Goal: Information Seeking & Learning: Learn about a topic

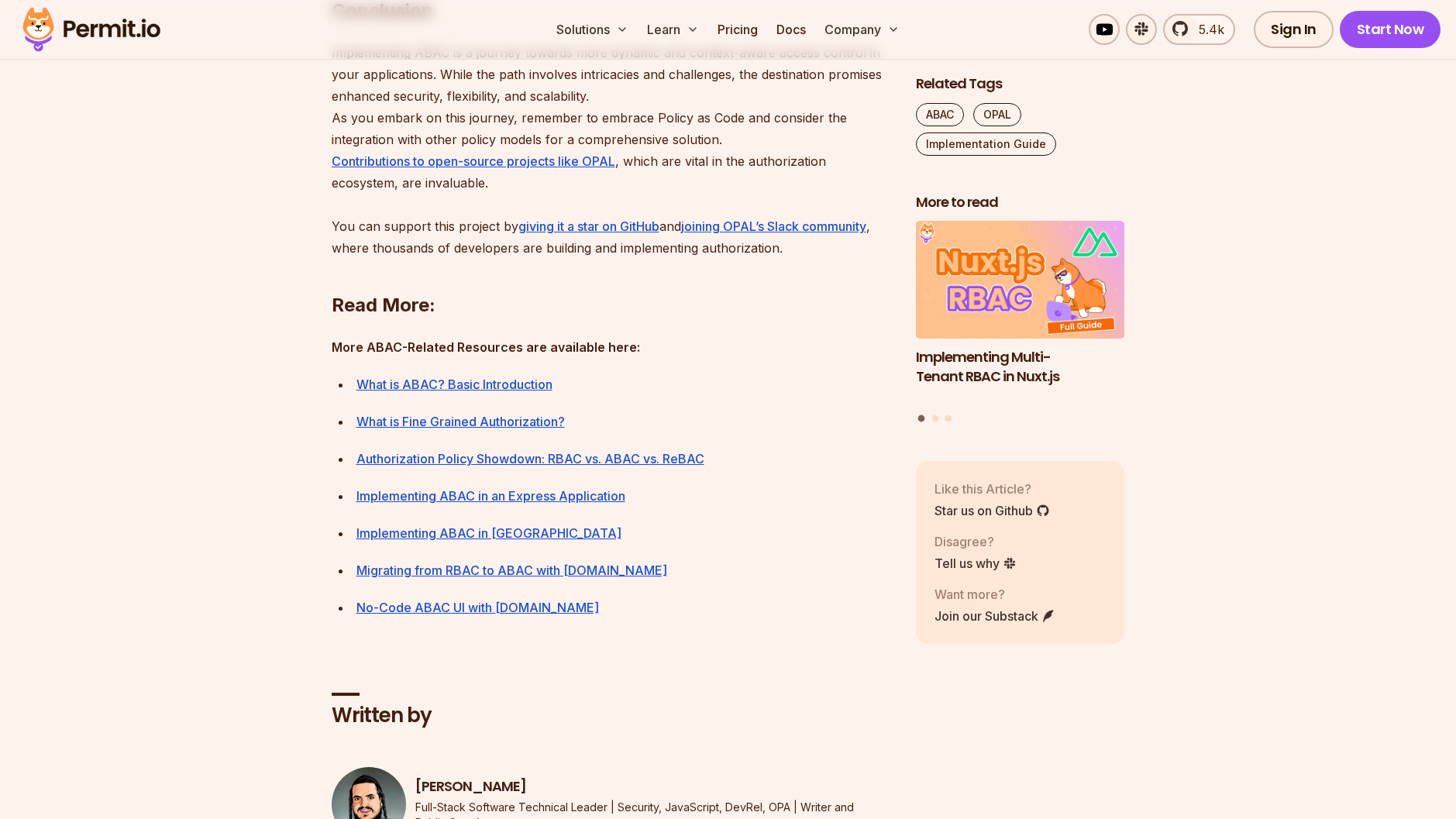
scroll to position [7518, 0]
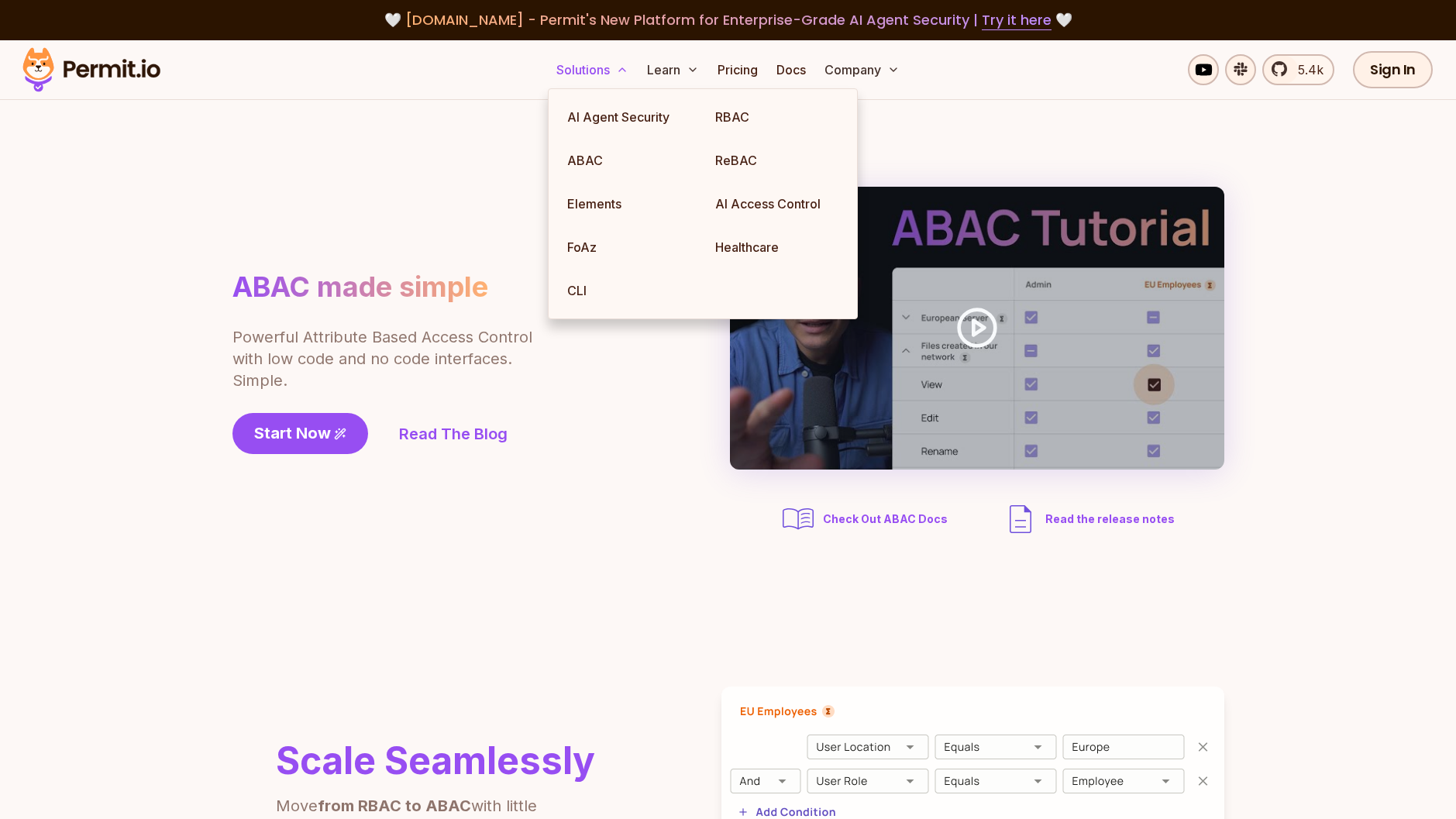
click at [621, 78] on button "Solutions" at bounding box center [592, 69] width 85 height 31
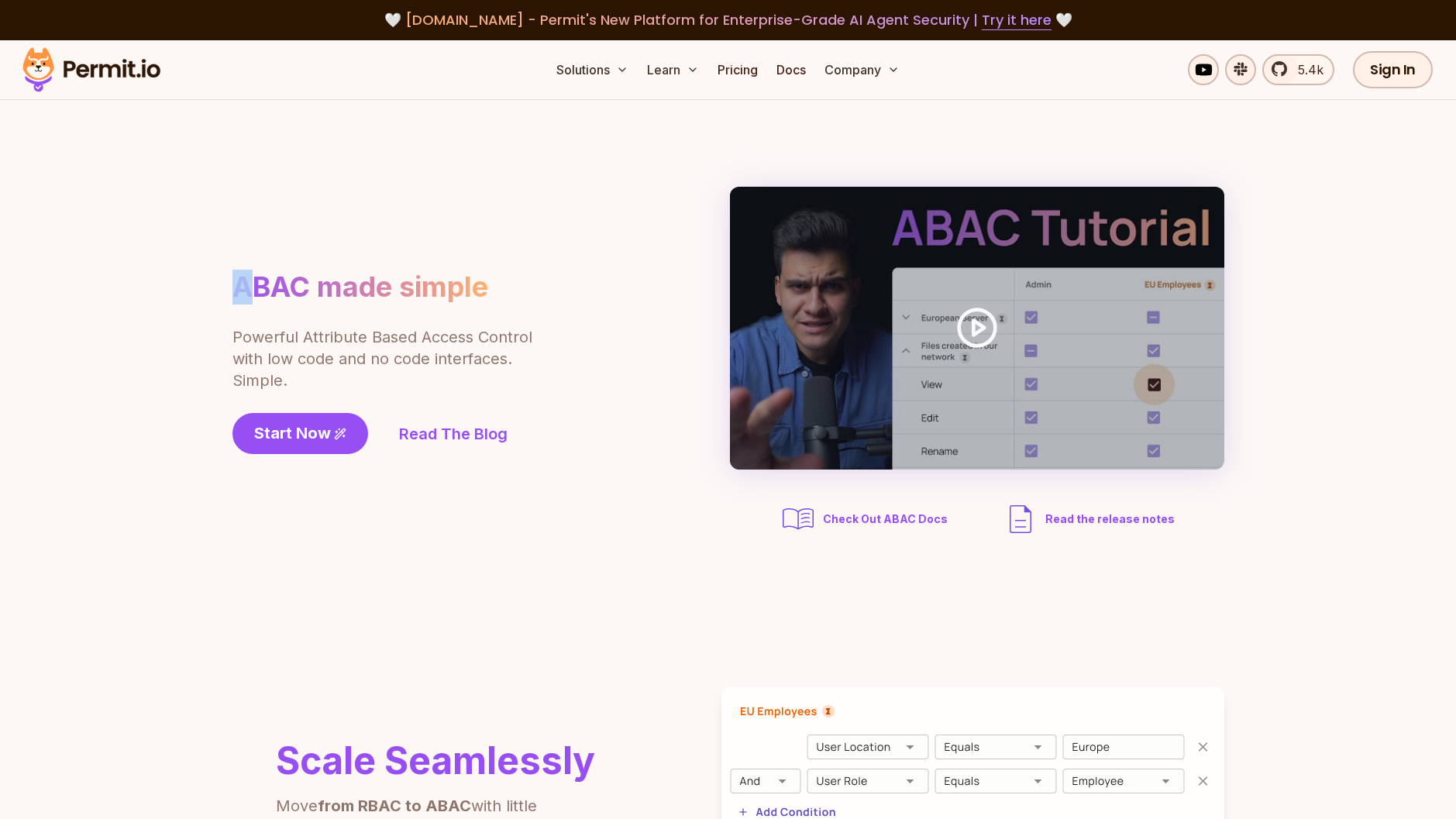
click at [238, 181] on section "ABAC made simple Powerful Attribute Based Access Control with low code and no c…" at bounding box center [728, 362] width 1456 height 525
drag, startPoint x: 238, startPoint y: 181, endPoint x: 108, endPoint y: 237, distance: 141.5
click at [108, 236] on section "ABAC made simple Powerful Attribute Based Access Control with low code and no c…" at bounding box center [728, 362] width 1456 height 525
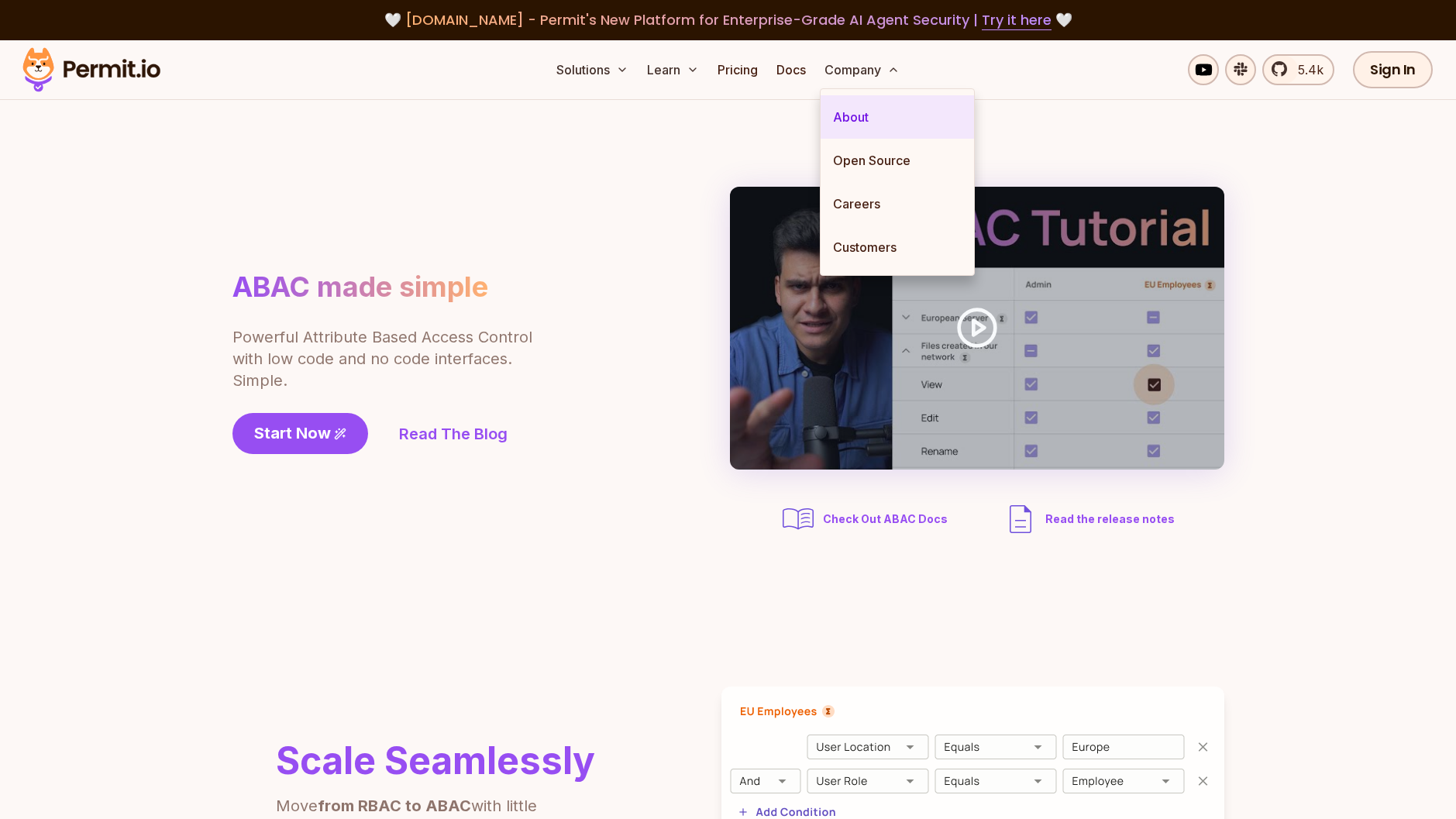
click at [873, 112] on link "About" at bounding box center [898, 116] width 154 height 43
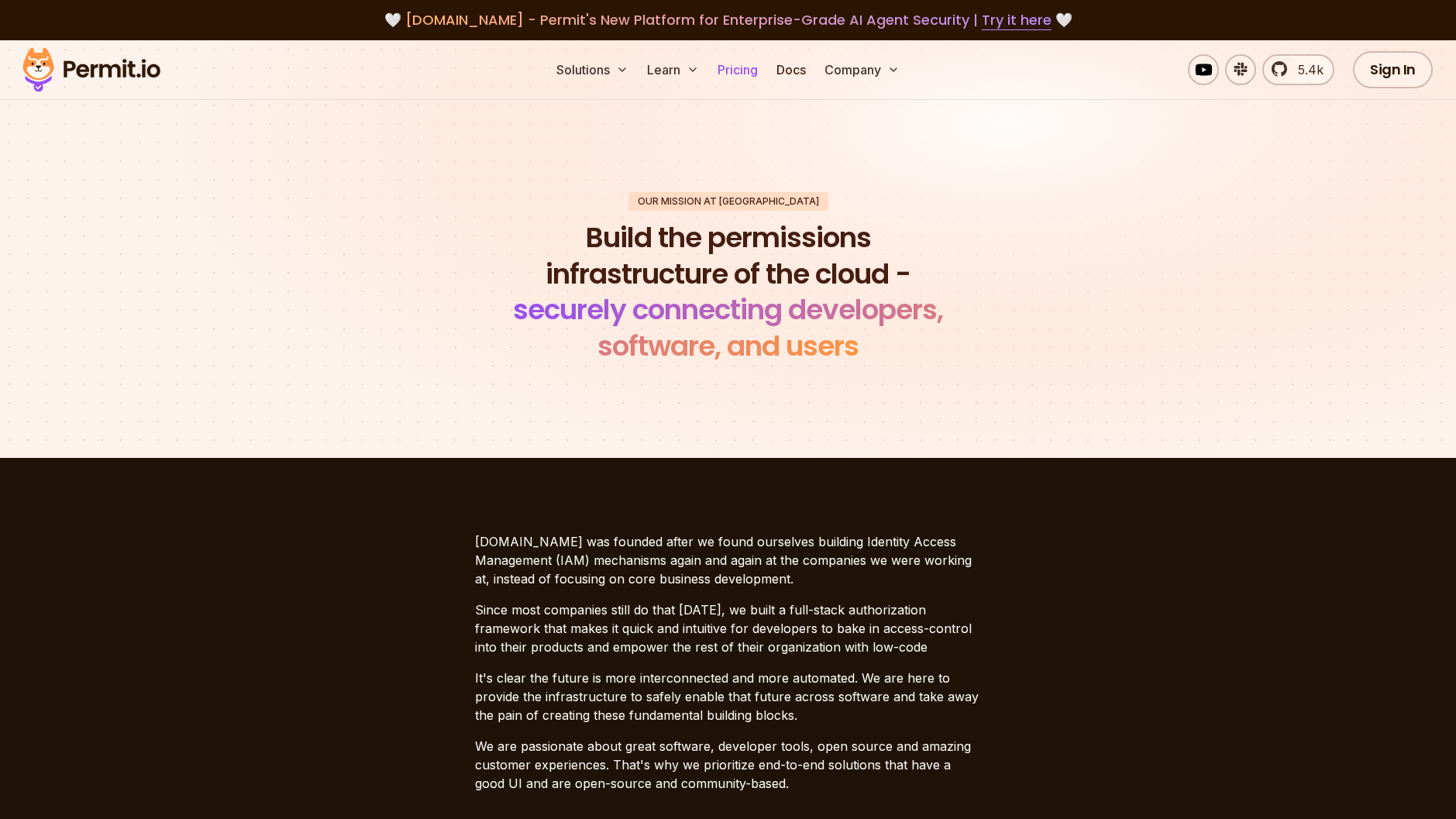
click at [740, 72] on link "Pricing" at bounding box center [737, 69] width 53 height 31
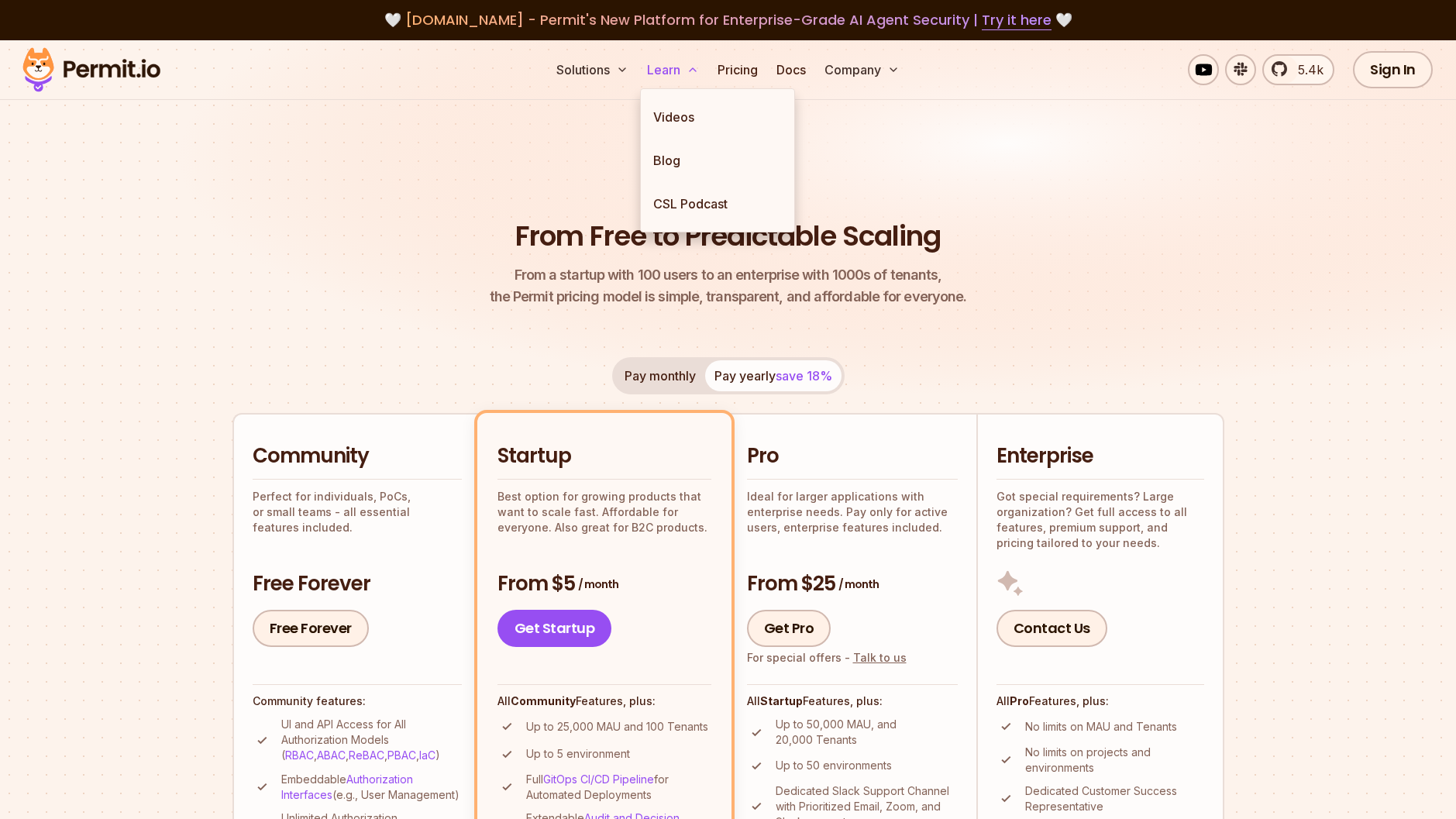
click at [674, 74] on button "Learn" at bounding box center [673, 69] width 64 height 31
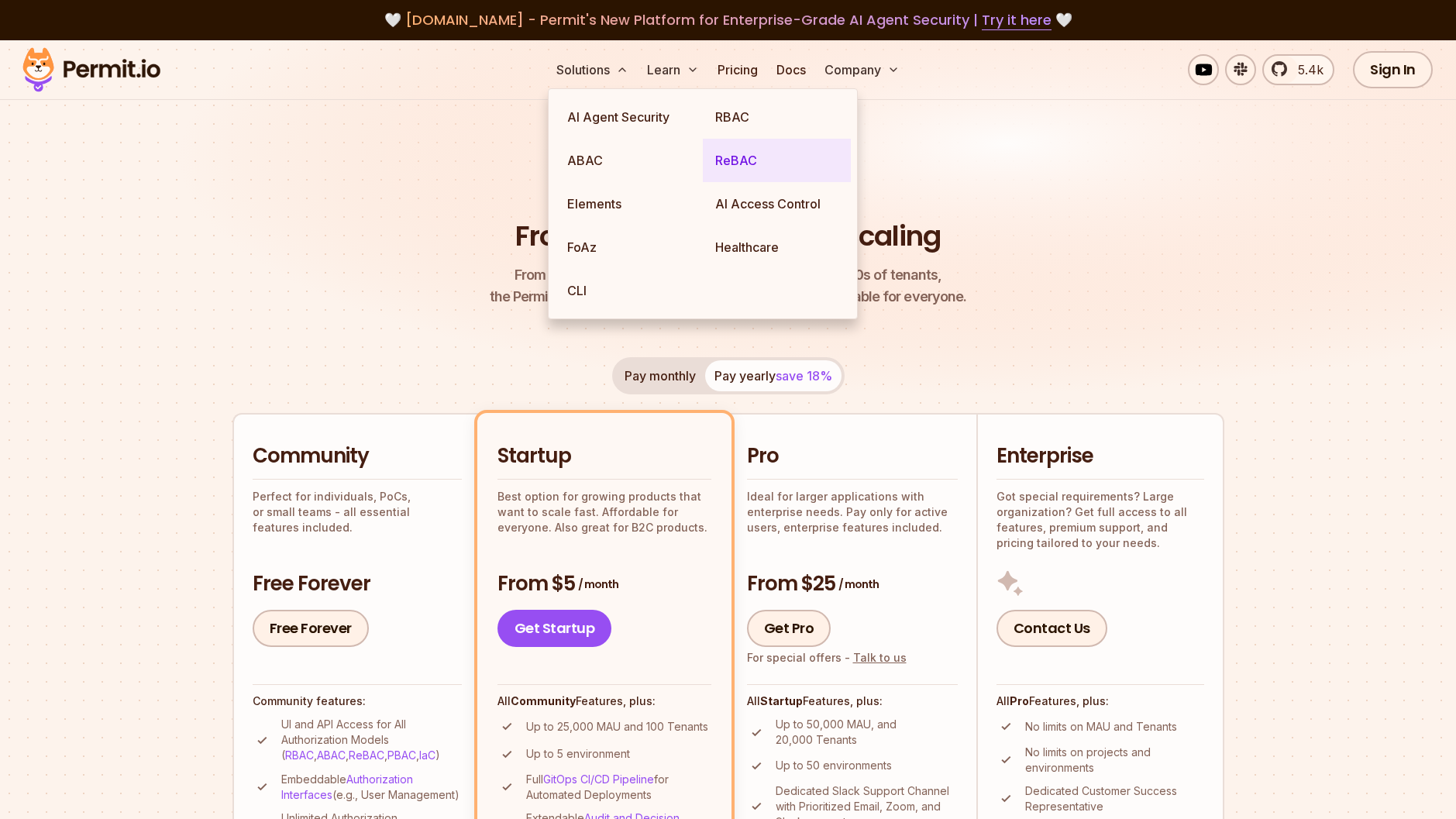
click at [749, 161] on link "ReBAC" at bounding box center [777, 160] width 148 height 43
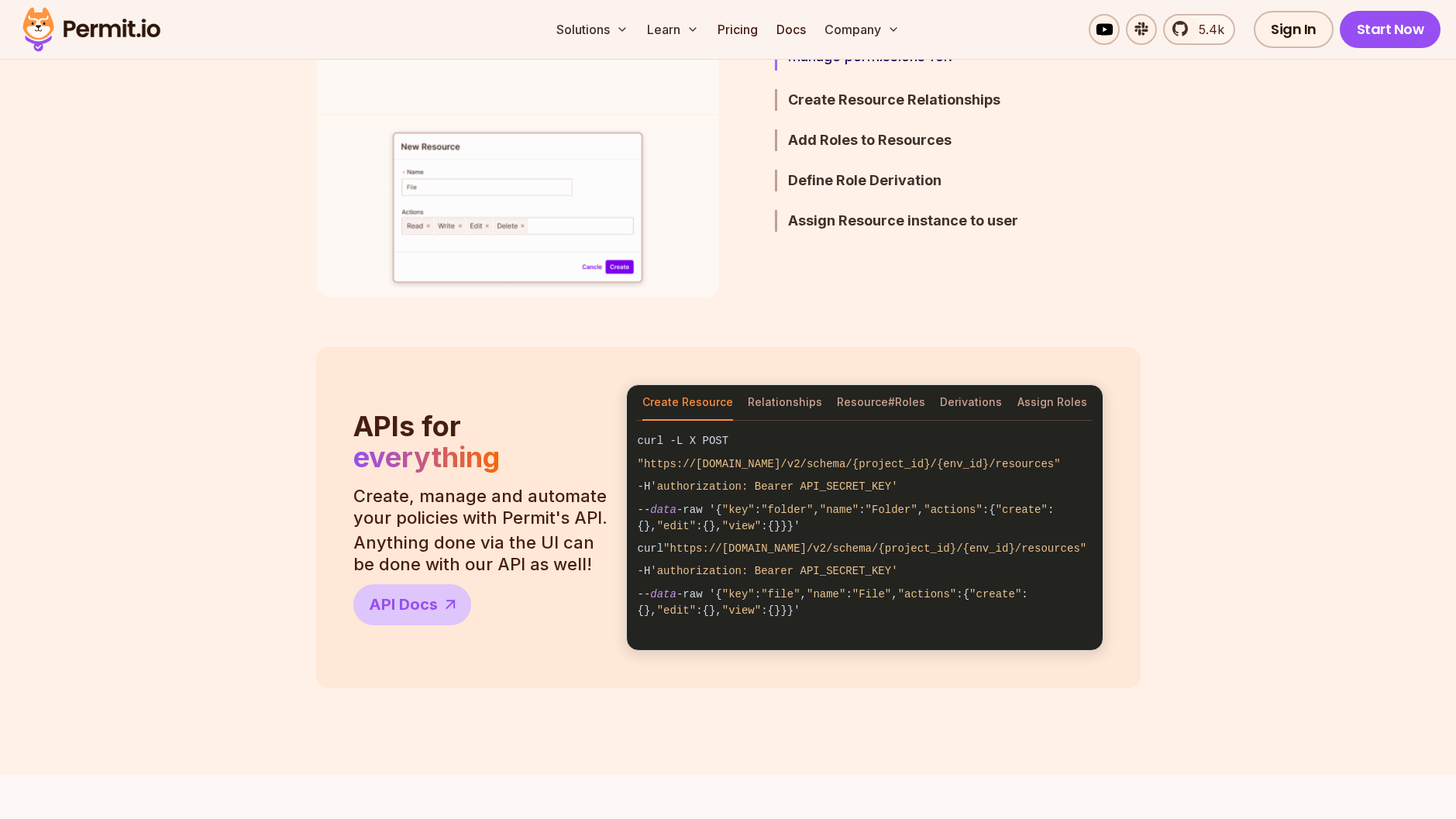
scroll to position [1240, 0]
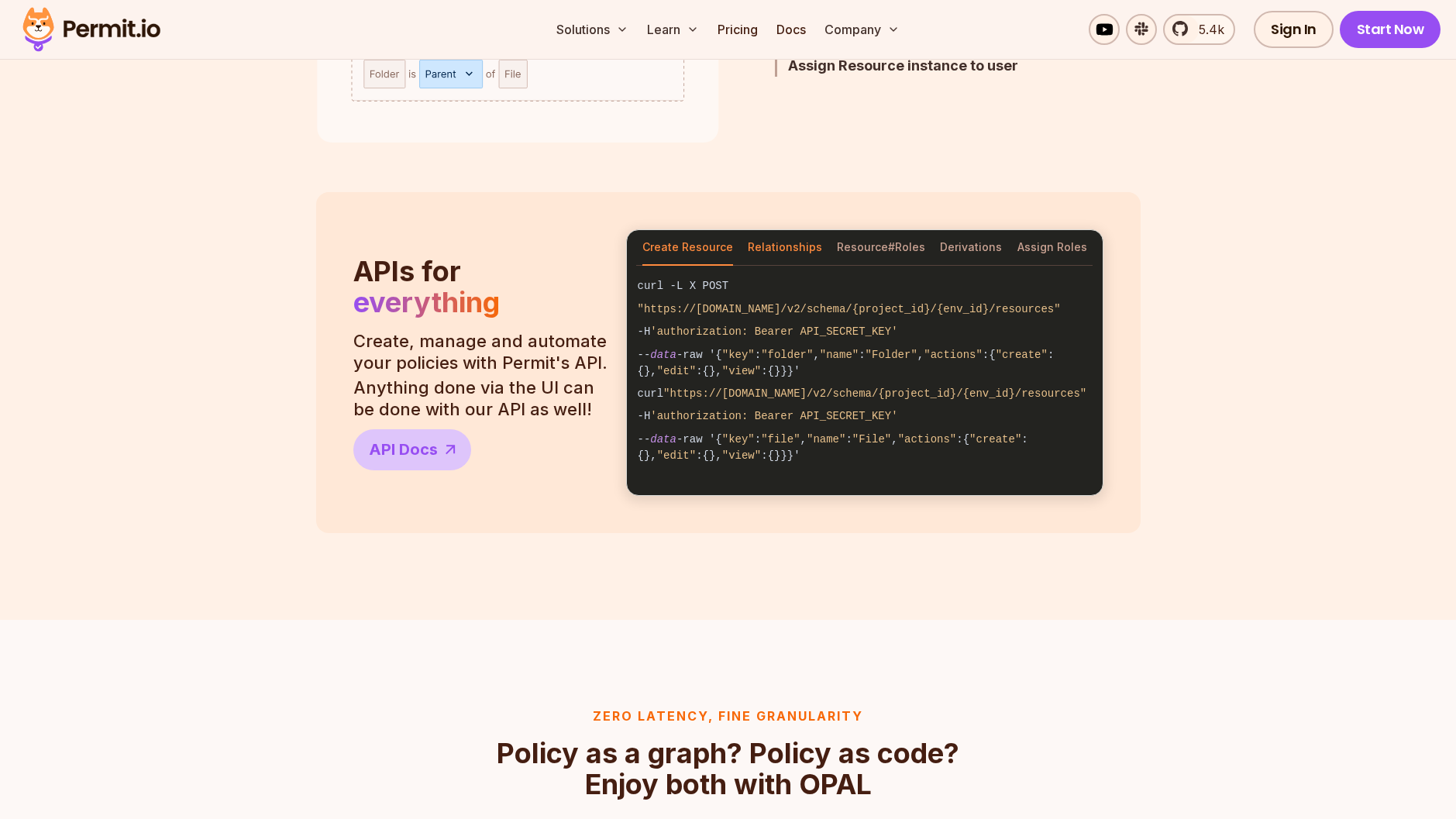
click at [797, 247] on button "Relationships" at bounding box center [784, 247] width 74 height 36
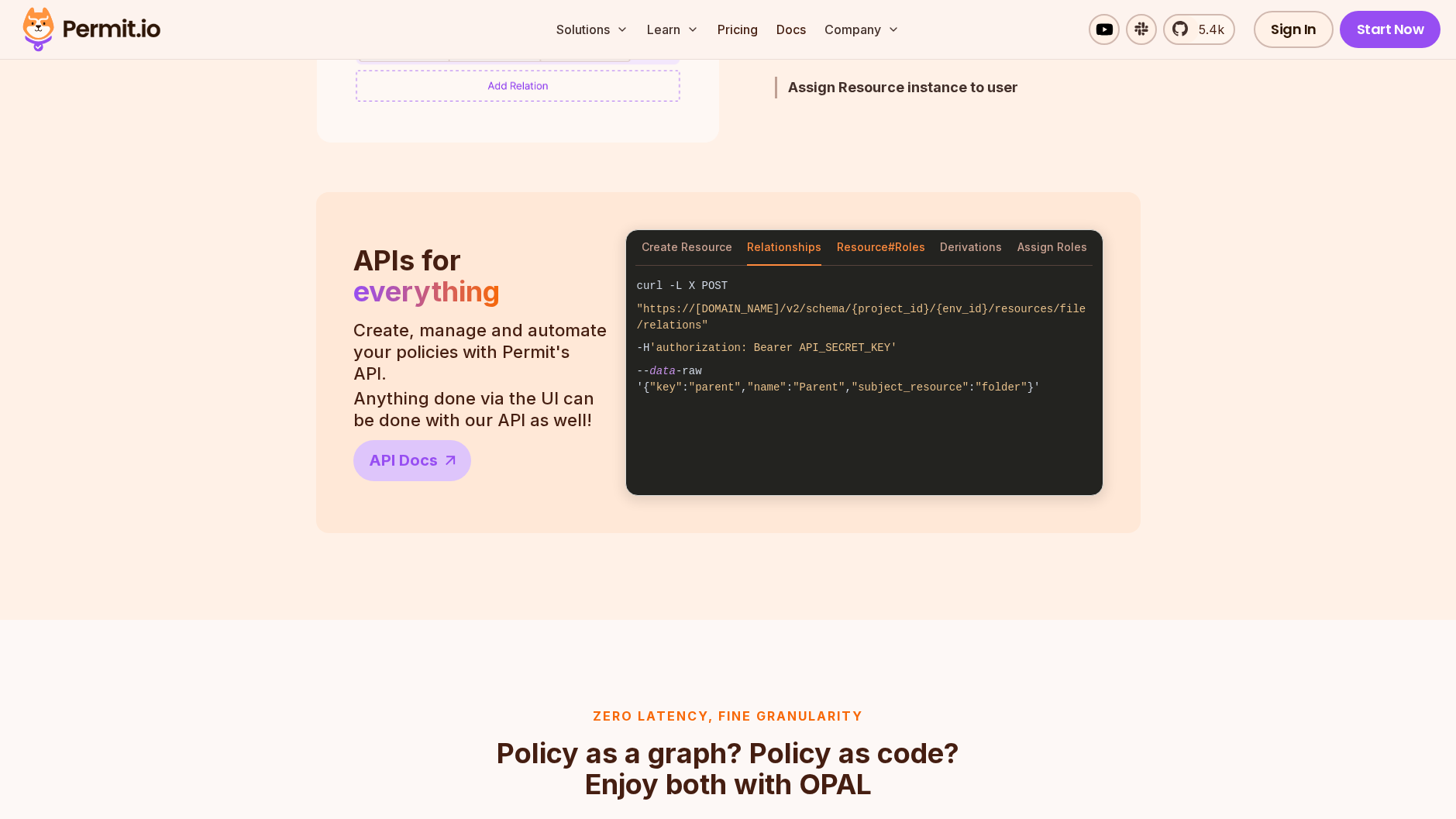
click at [866, 246] on button "Resource#Roles" at bounding box center [881, 247] width 88 height 36
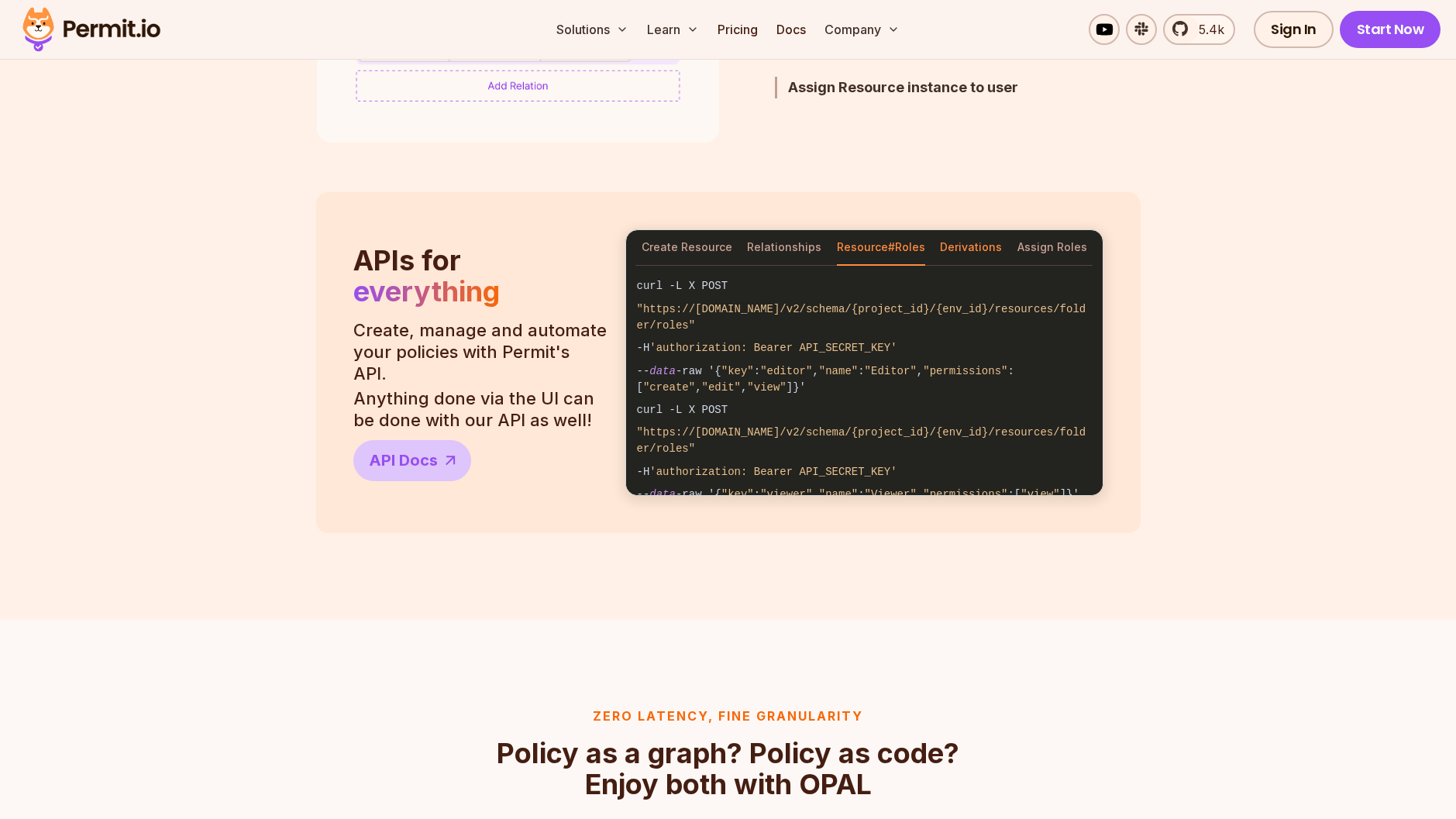
click at [976, 243] on button "Derivations" at bounding box center [971, 247] width 62 height 36
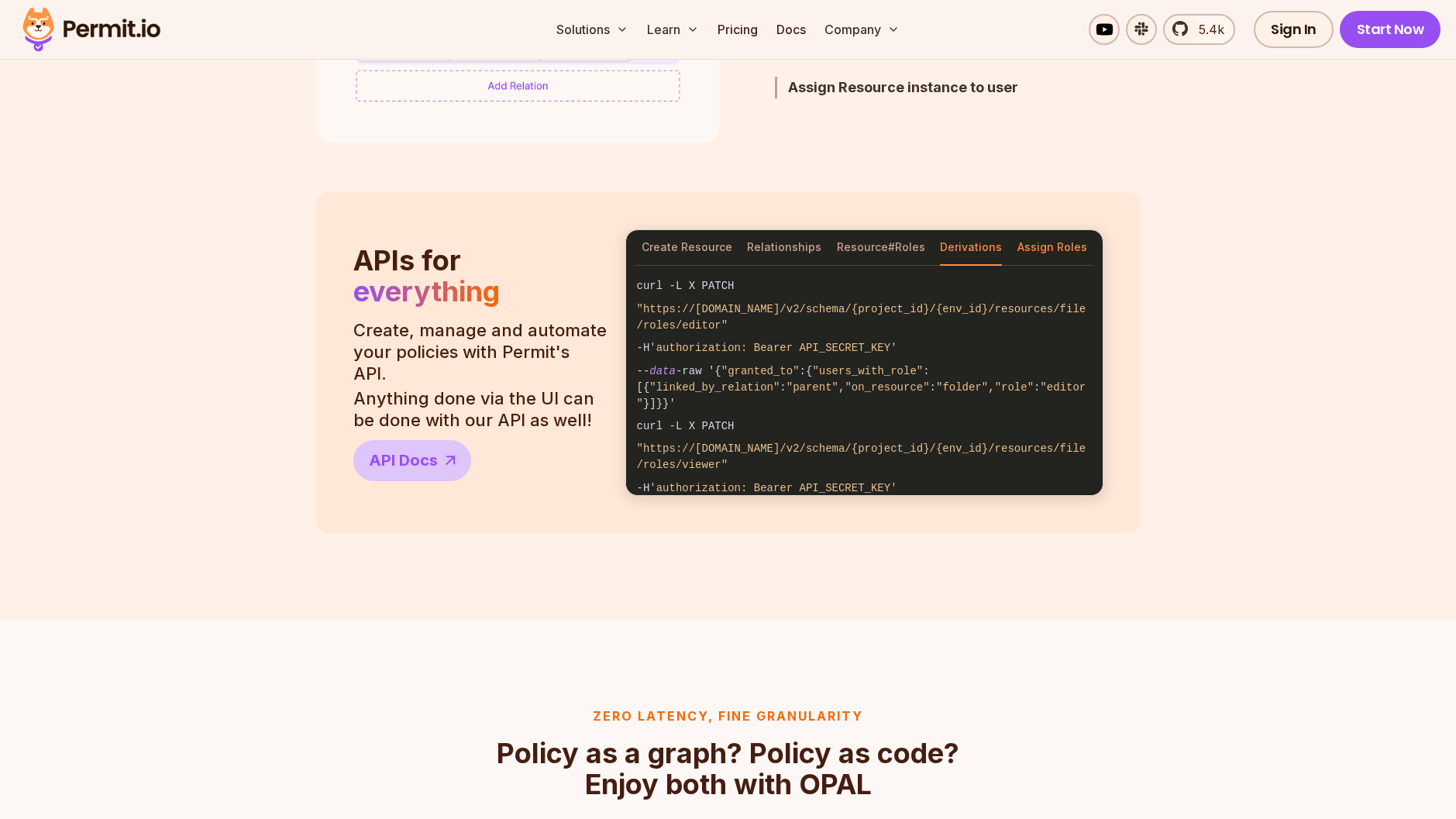
click at [1045, 243] on button "Assign Roles" at bounding box center [1052, 247] width 70 height 36
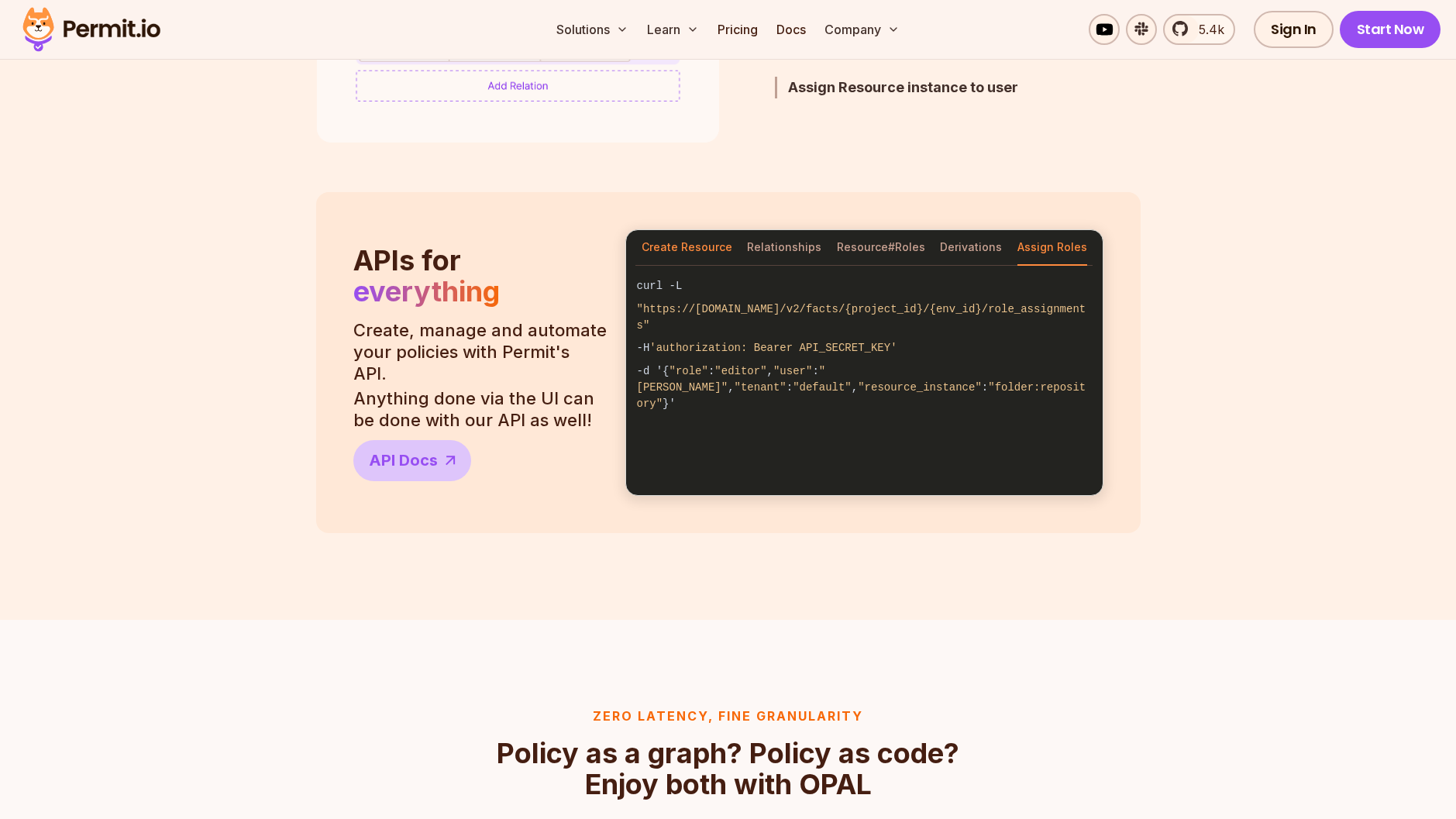
click at [700, 243] on button "Create Resource" at bounding box center [687, 247] width 90 height 36
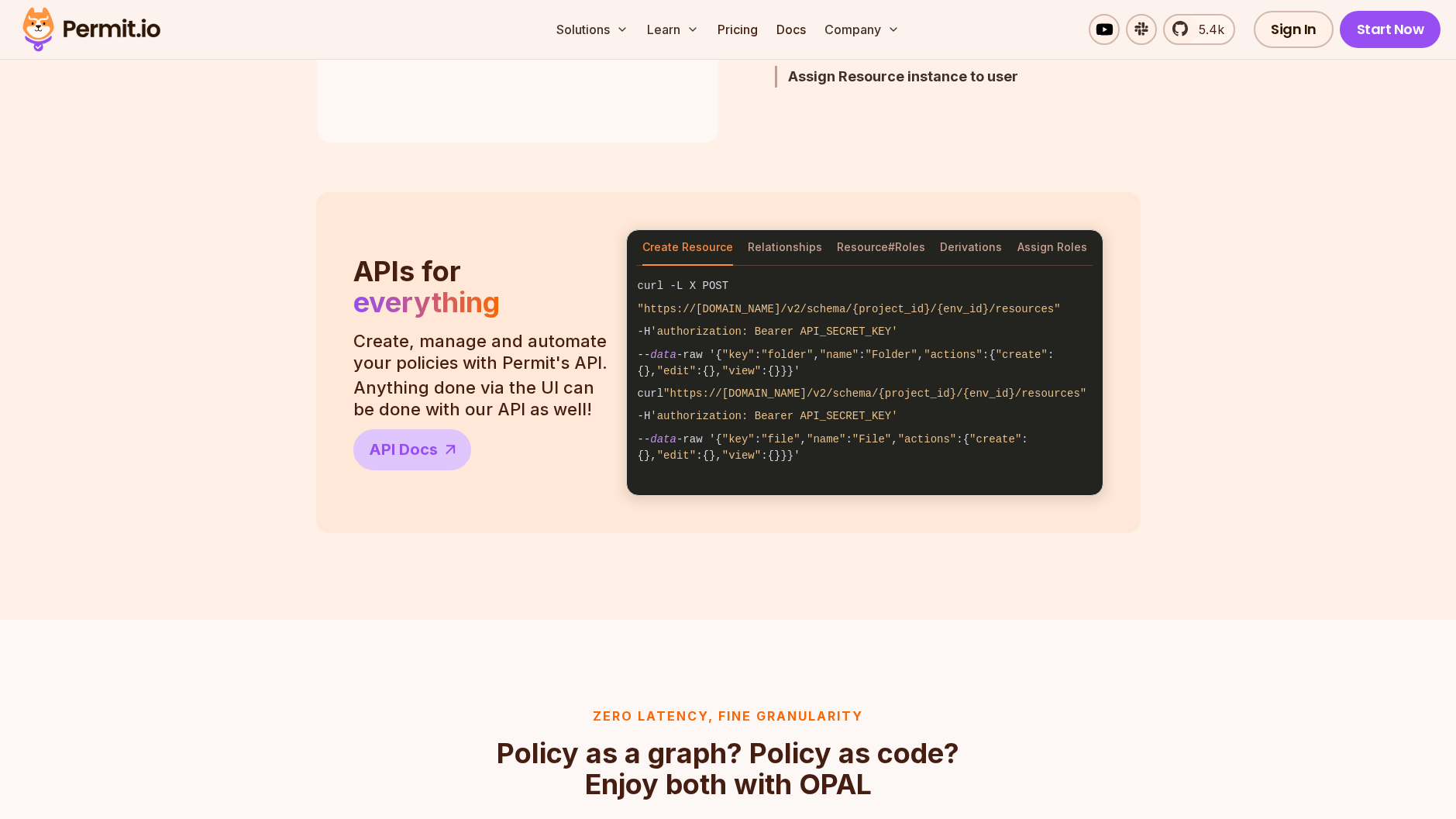
click at [261, 249] on section "APIs for everything Create, manage and automate your policies with Permit's API…" at bounding box center [728, 362] width 1456 height 341
click at [124, 25] on img at bounding box center [91, 29] width 152 height 53
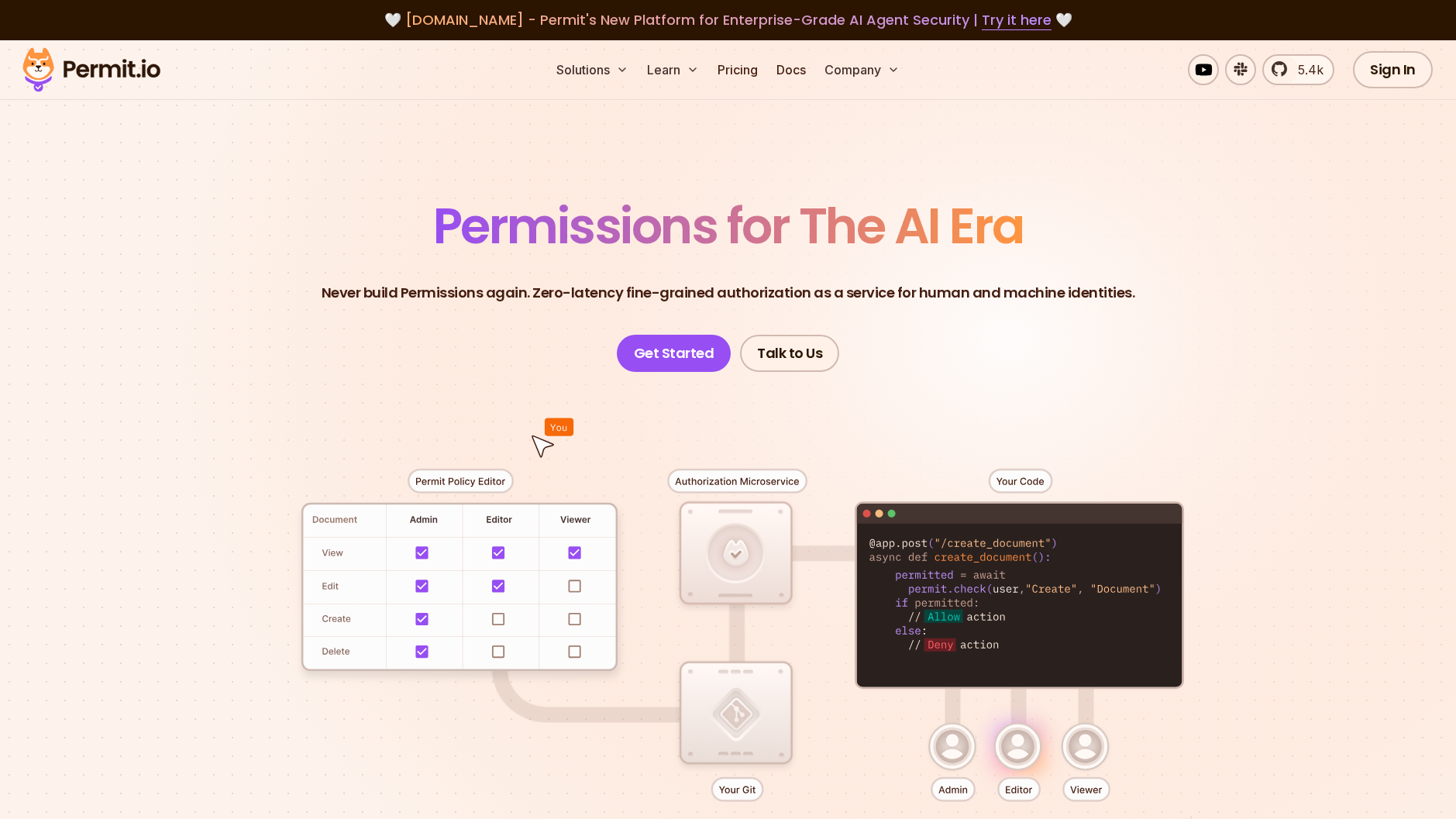
click at [375, 162] on section "Permissions for The AI Era Never build Permissions again. Zero-latency fine-gra…" at bounding box center [728, 552] width 1456 height 1023
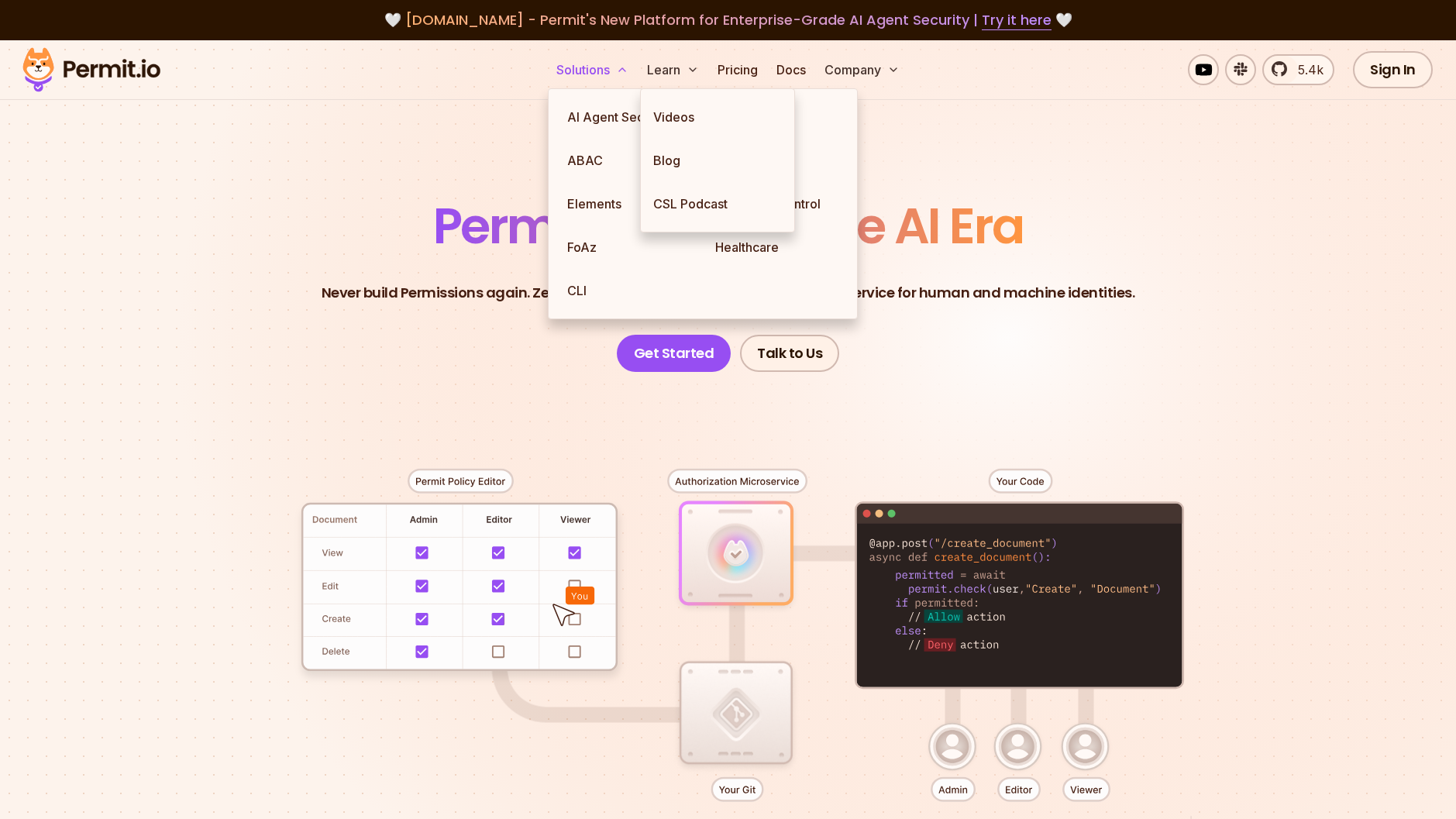
click at [616, 72] on icon at bounding box center [622, 69] width 12 height 12
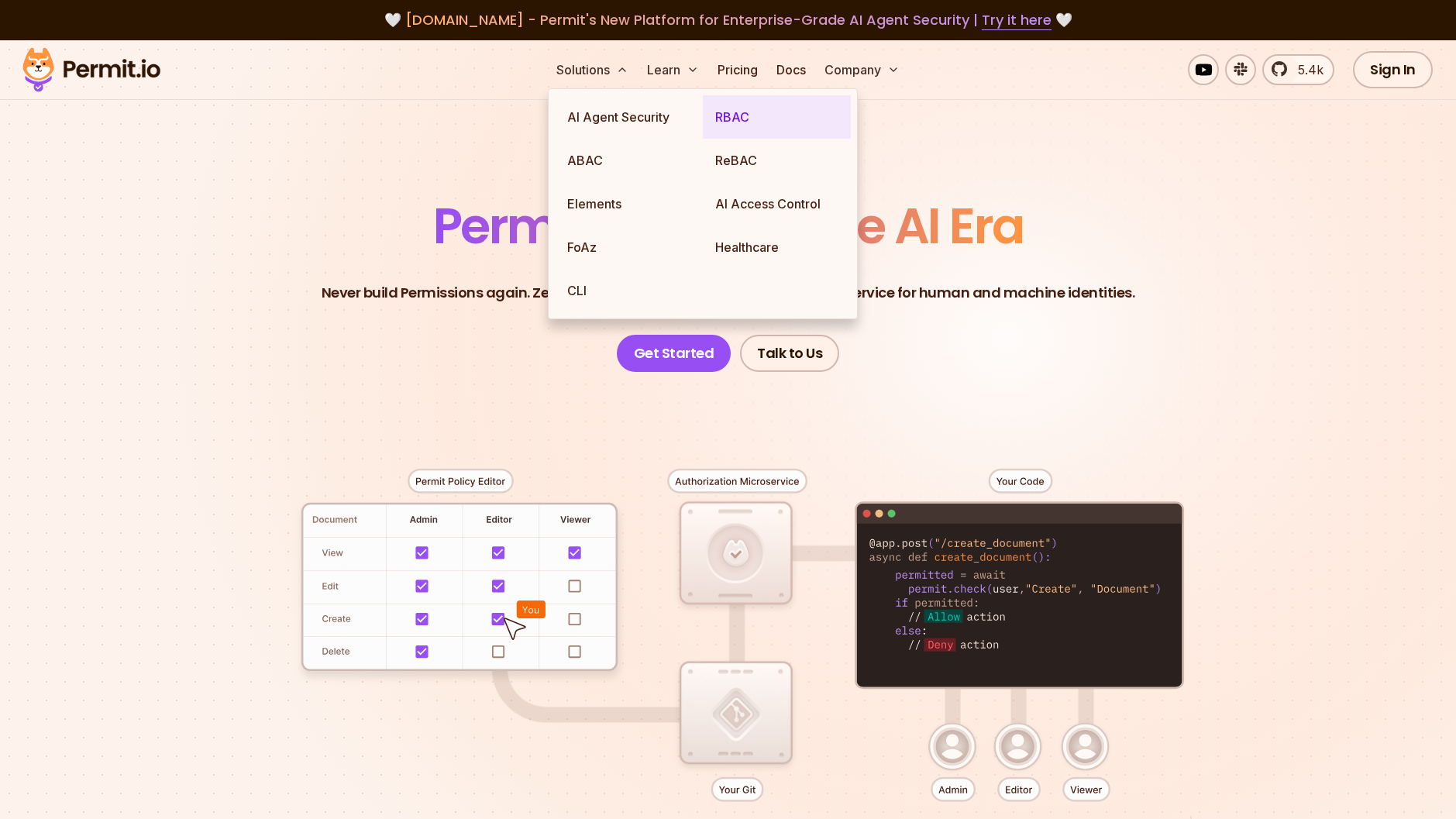
click at [734, 122] on link "RBAC" at bounding box center [777, 116] width 148 height 43
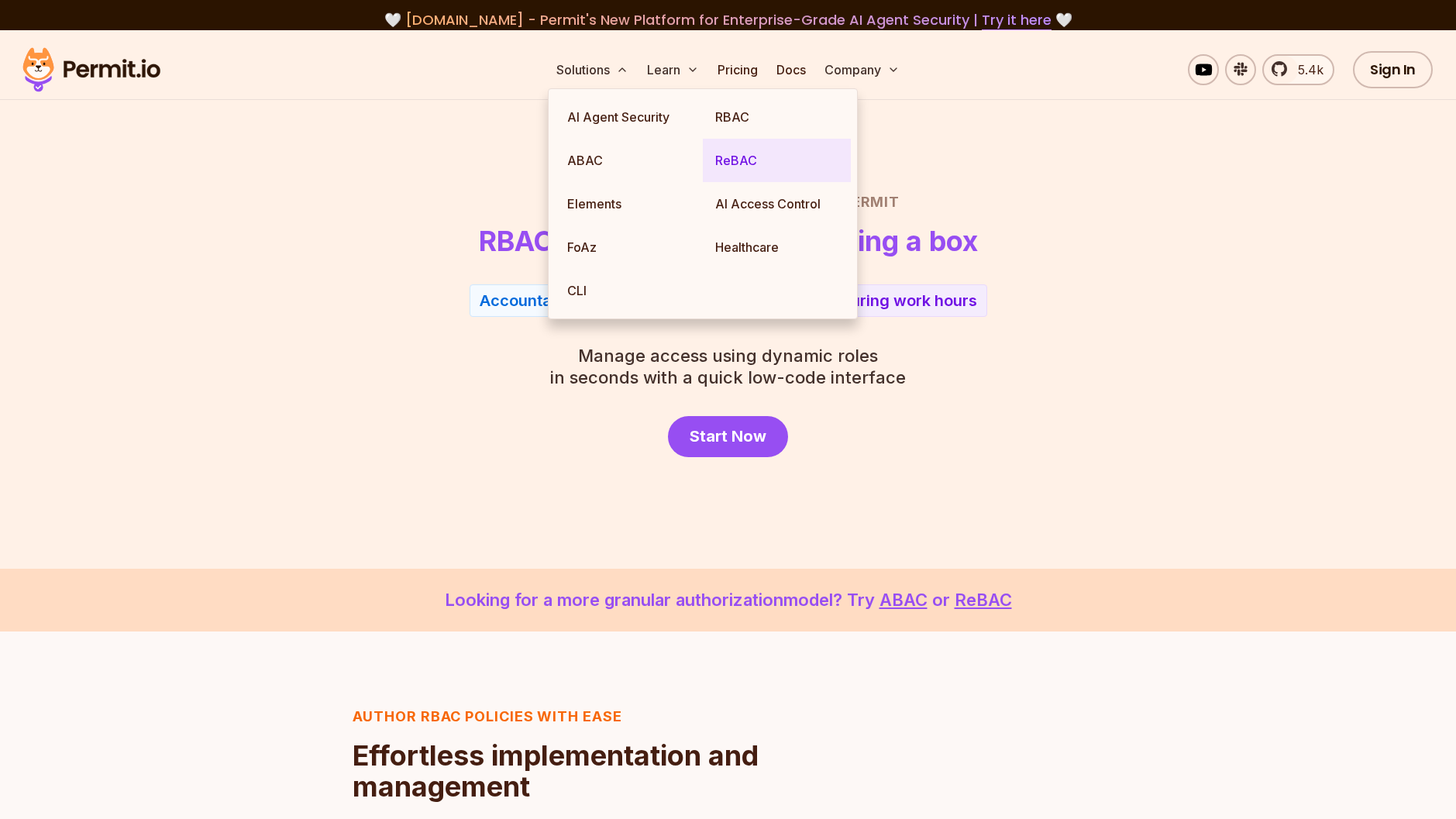
click at [742, 158] on link "ReBAC" at bounding box center [777, 160] width 148 height 43
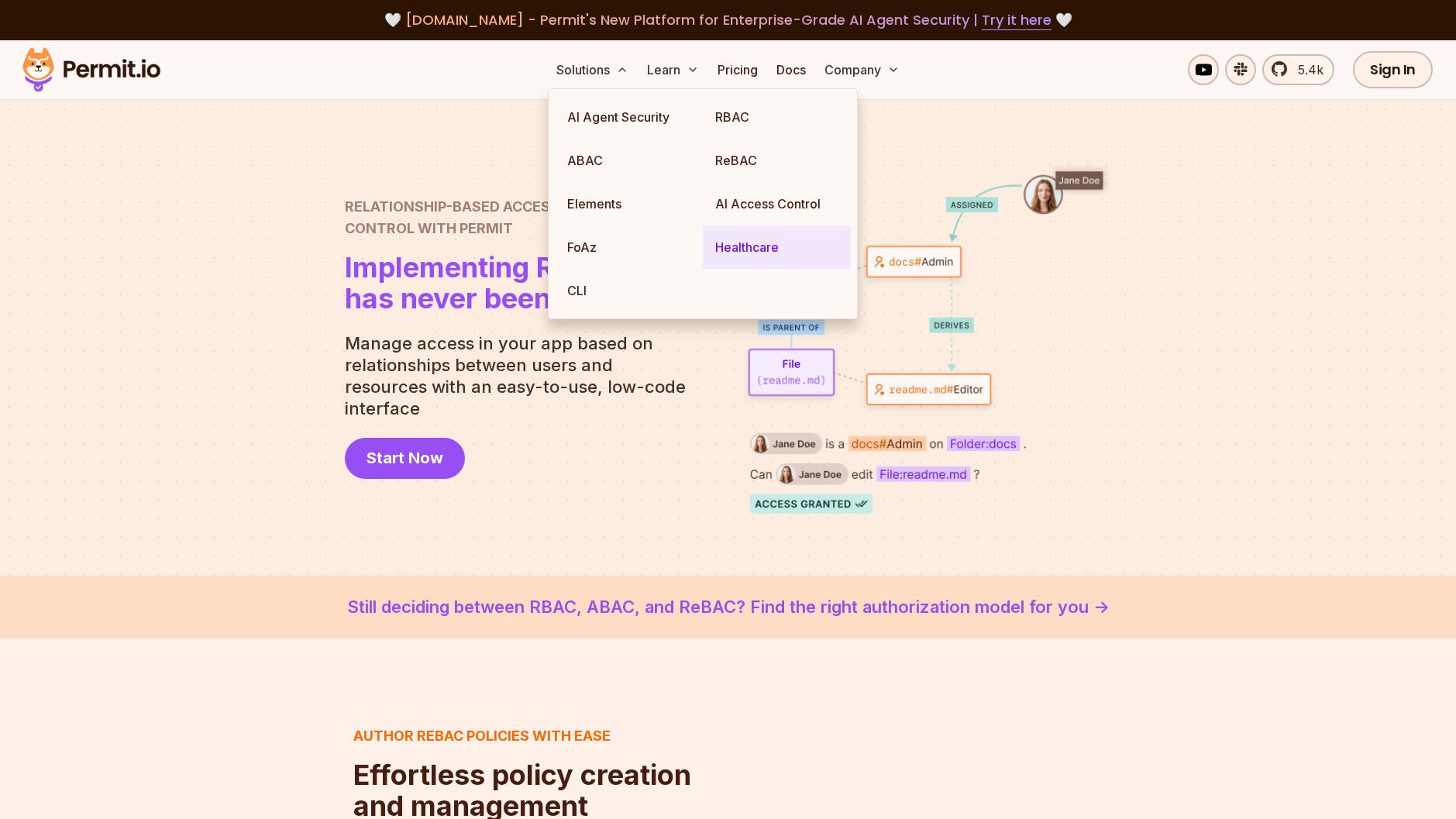
click at [743, 248] on link "Healthcare" at bounding box center [777, 247] width 148 height 43
